Goal: Task Accomplishment & Management: Use online tool/utility

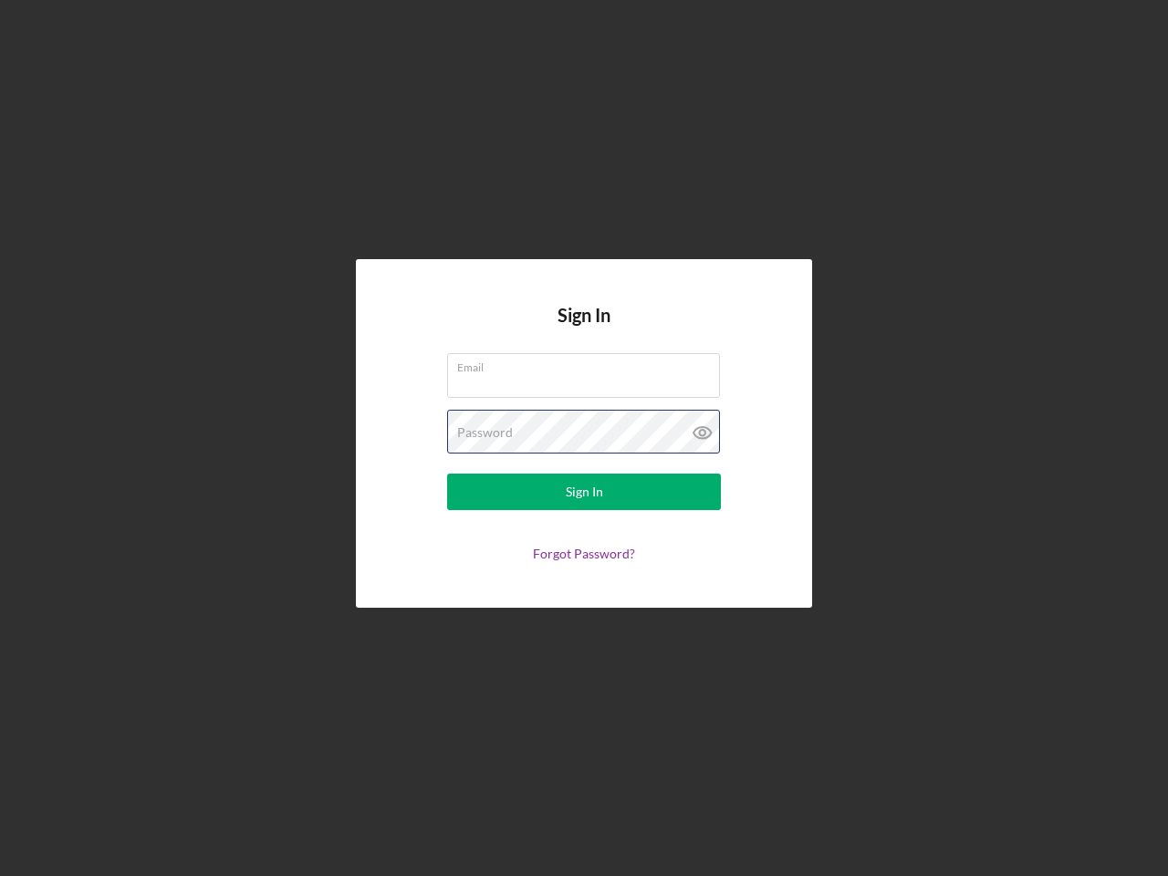
click at [584, 438] on div "Password" at bounding box center [584, 433] width 274 height 46
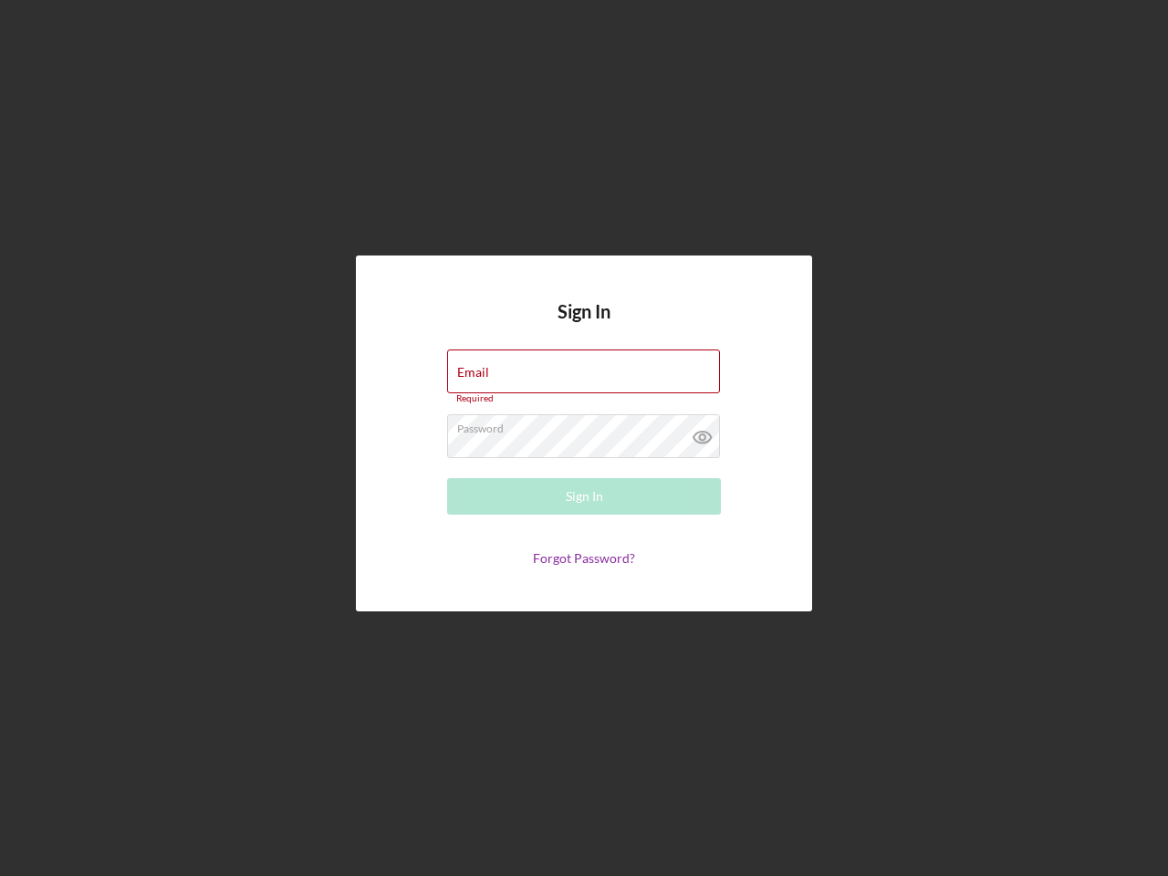
click at [703, 433] on icon at bounding box center [703, 437] width 46 height 46
